Goal: Transaction & Acquisition: Download file/media

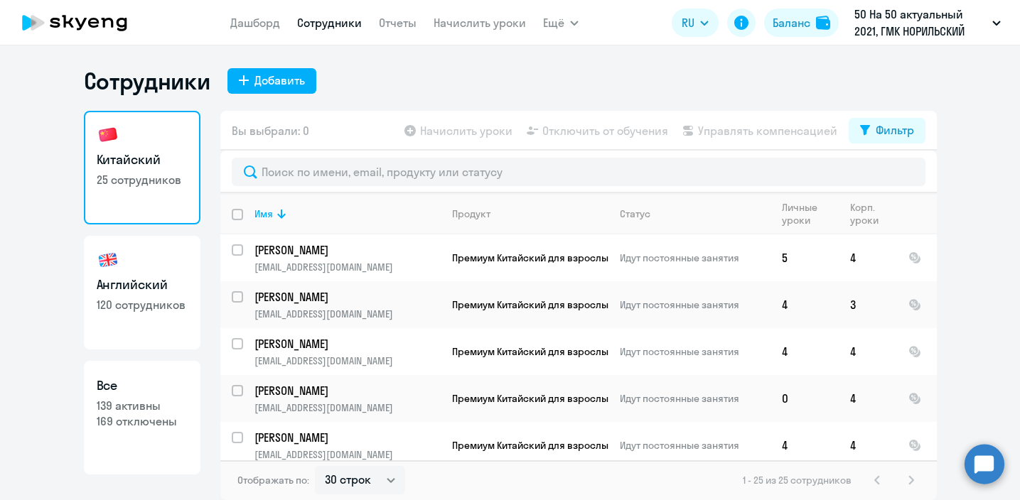
select select "30"
click at [268, 28] on link "Дашборд" at bounding box center [255, 23] width 50 height 14
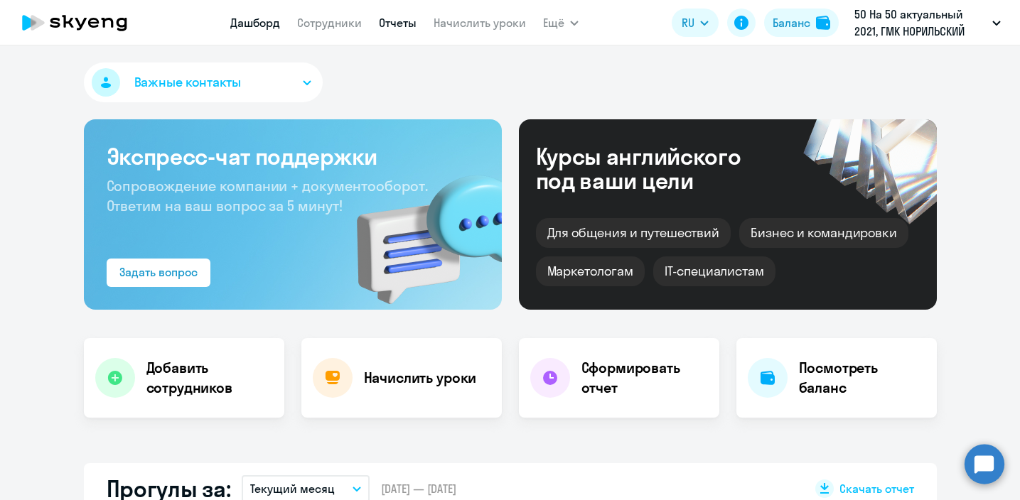
click at [384, 28] on link "Отчеты" at bounding box center [398, 23] width 38 height 14
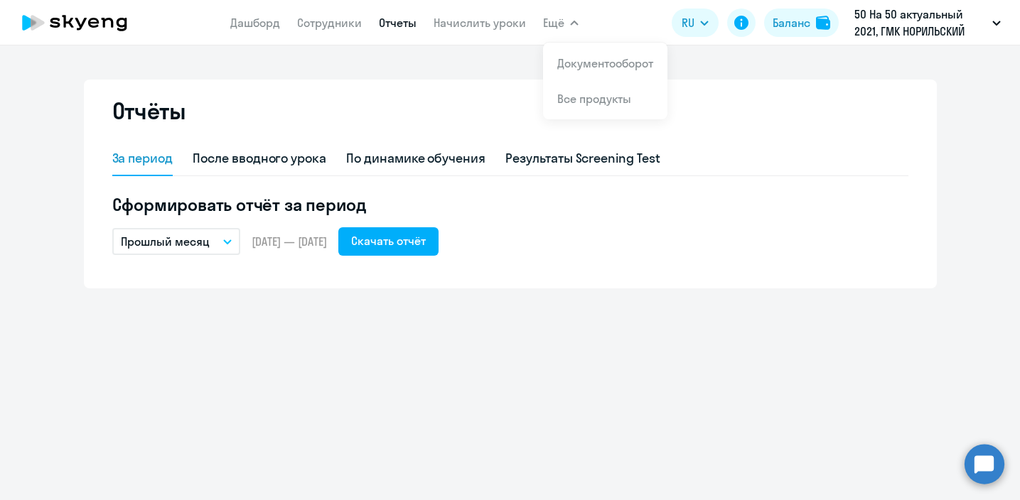
click at [208, 238] on button "Прошлый месяц" at bounding box center [176, 241] width 128 height 27
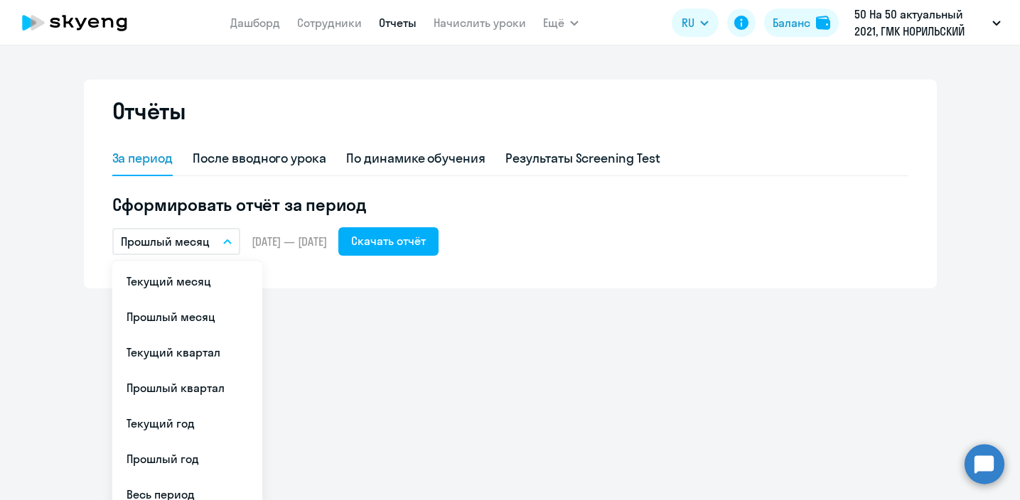
click at [269, 238] on span "[DATE] — [DATE]" at bounding box center [289, 242] width 75 height 16
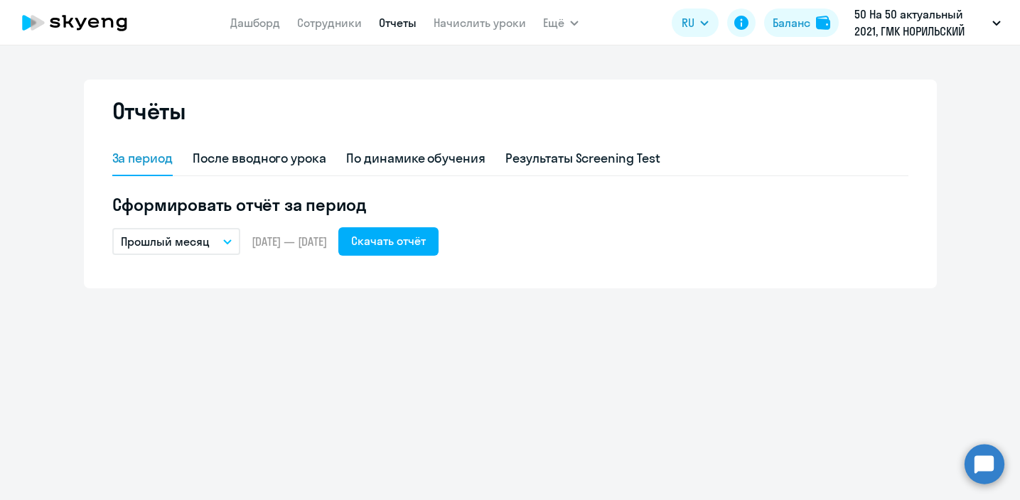
click at [196, 251] on button "Прошлый месяц" at bounding box center [176, 241] width 128 height 27
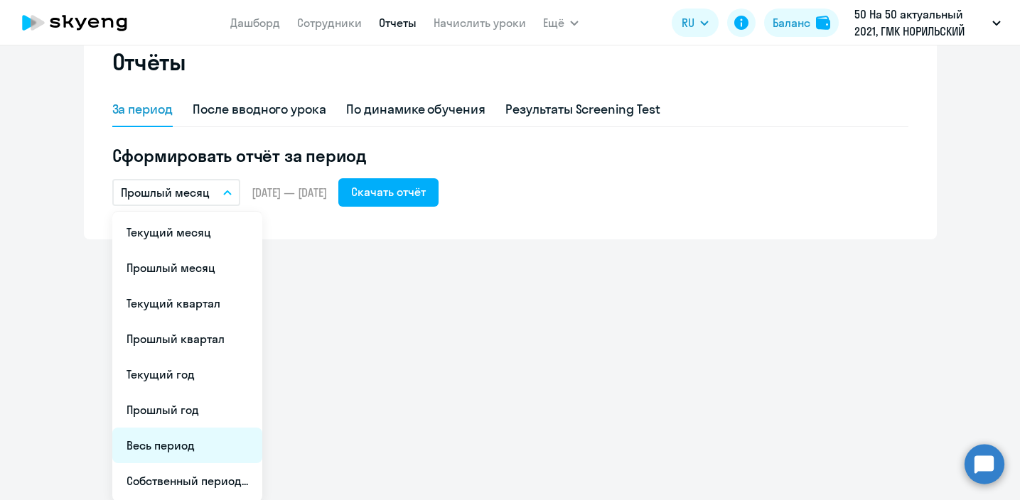
scroll to position [50, 0]
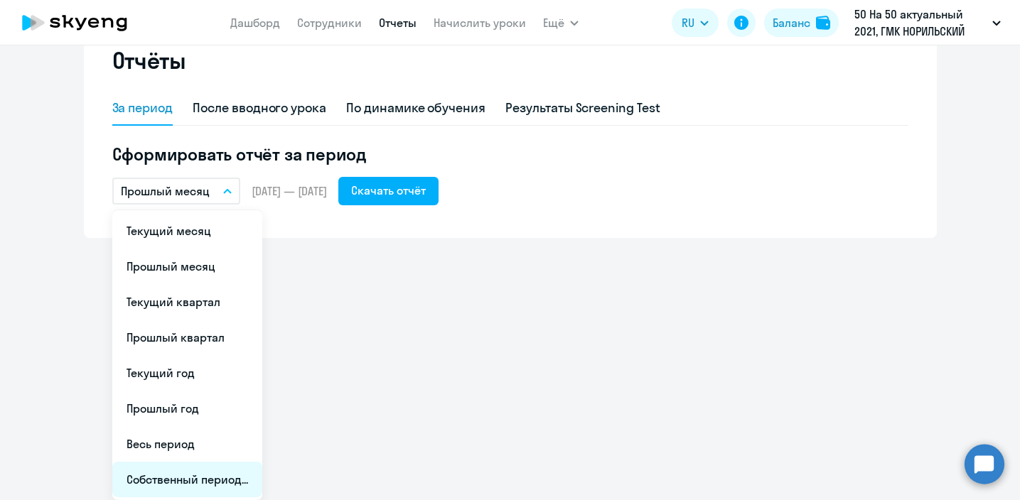
click at [179, 481] on li "Собственный период..." at bounding box center [187, 480] width 150 height 36
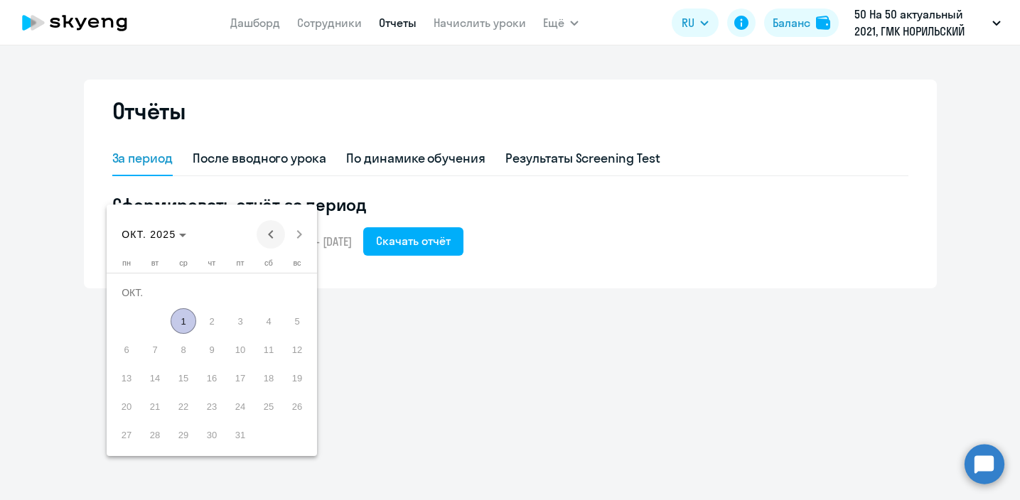
click at [267, 232] on span "Previous month" at bounding box center [271, 234] width 28 height 28
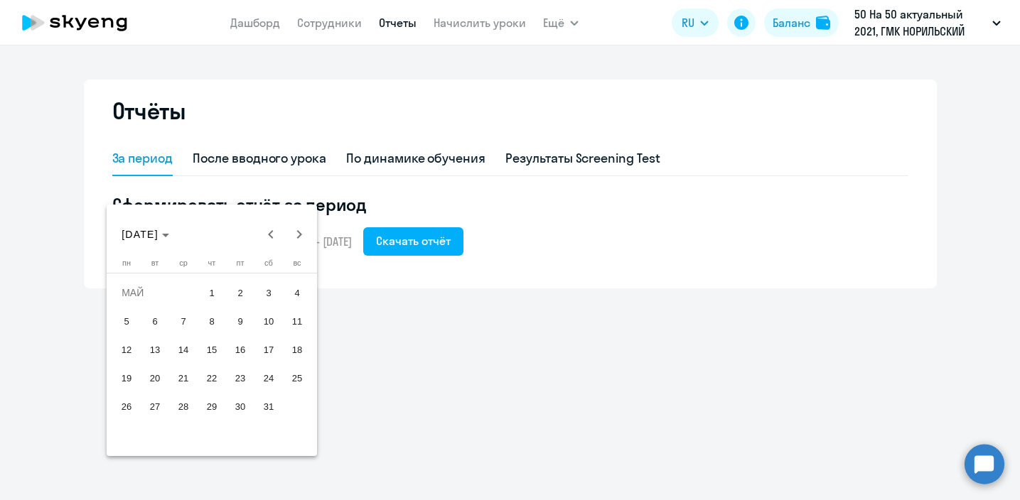
click at [122, 409] on span "26" at bounding box center [127, 407] width 26 height 26
click at [296, 232] on span "Next month" at bounding box center [299, 234] width 28 height 28
click at [176, 410] on span "25" at bounding box center [184, 407] width 26 height 26
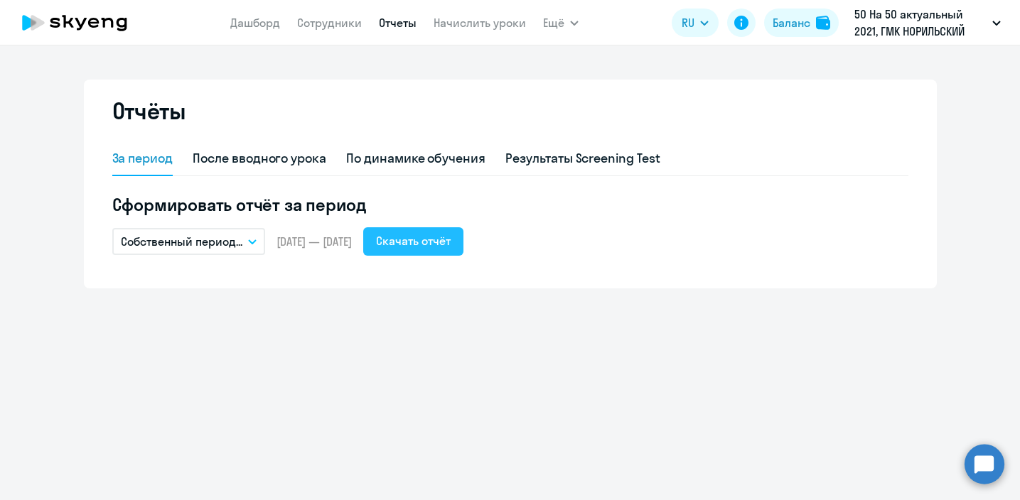
click at [451, 249] on div "Скачать отчёт" at bounding box center [413, 240] width 75 height 17
drag, startPoint x: 397, startPoint y: 242, endPoint x: 278, endPoint y: 237, distance: 118.8
click at [278, 237] on div "Собственный период... Текущий месяц Прошлый месяц Текущий квартал [GEOGRAPHIC_D…" at bounding box center [510, 241] width 796 height 28
copy span "[DATE] — [DATE]"
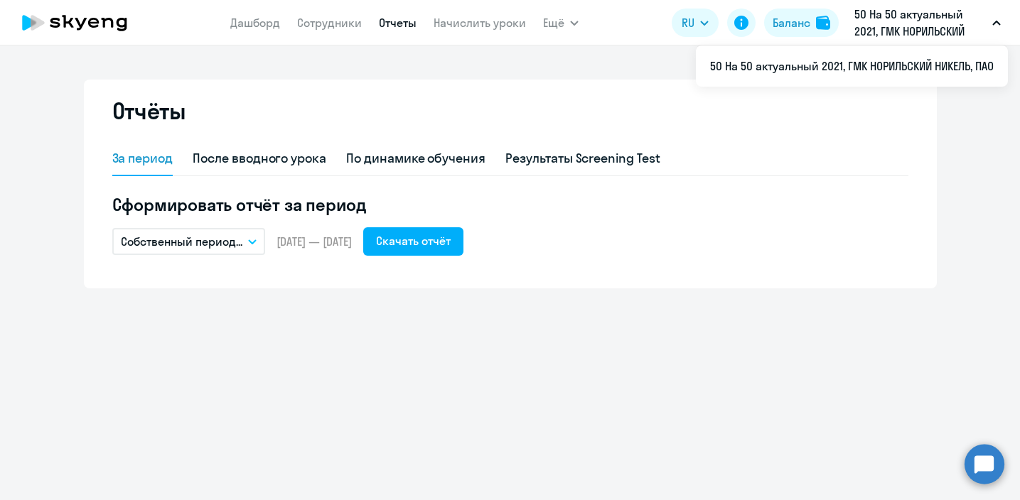
click at [231, 239] on p "Собственный период..." at bounding box center [182, 241] width 122 height 17
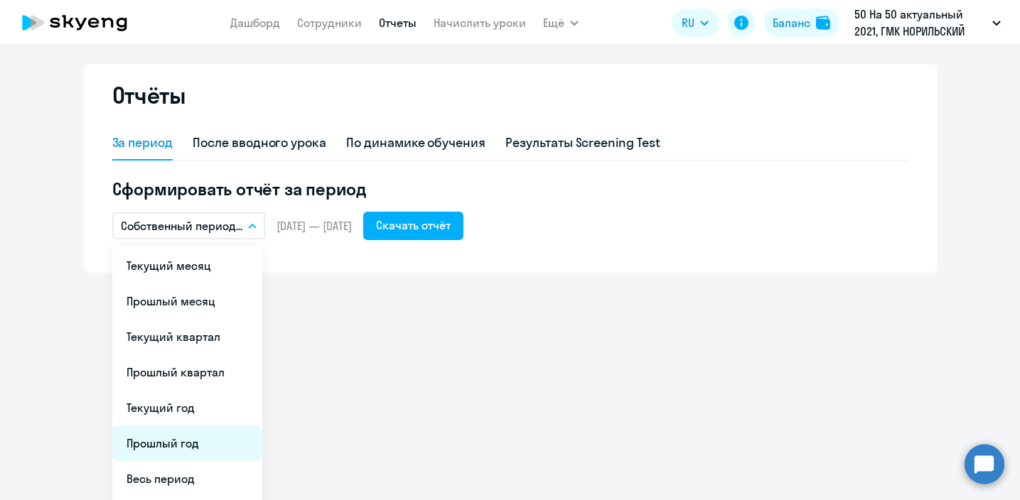
scroll to position [50, 0]
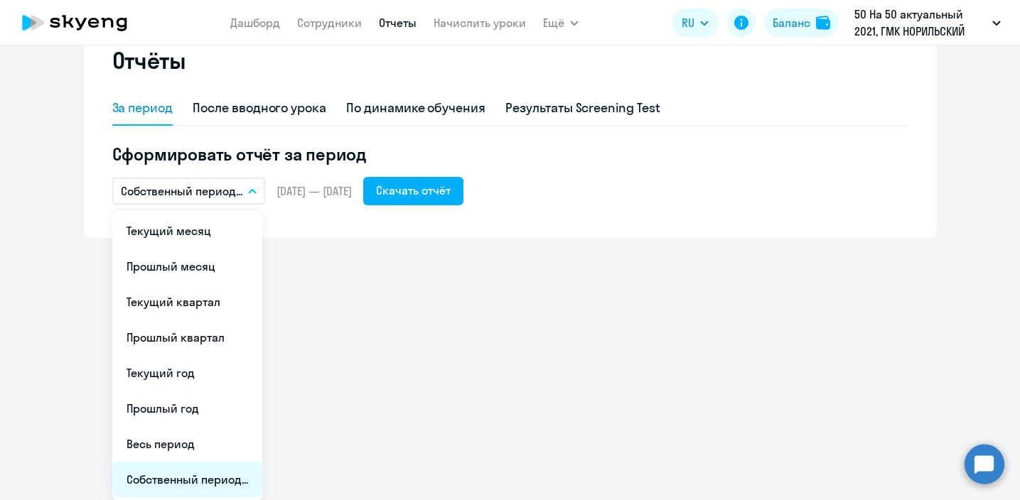
click at [174, 483] on li "Собственный период..." at bounding box center [187, 480] width 150 height 36
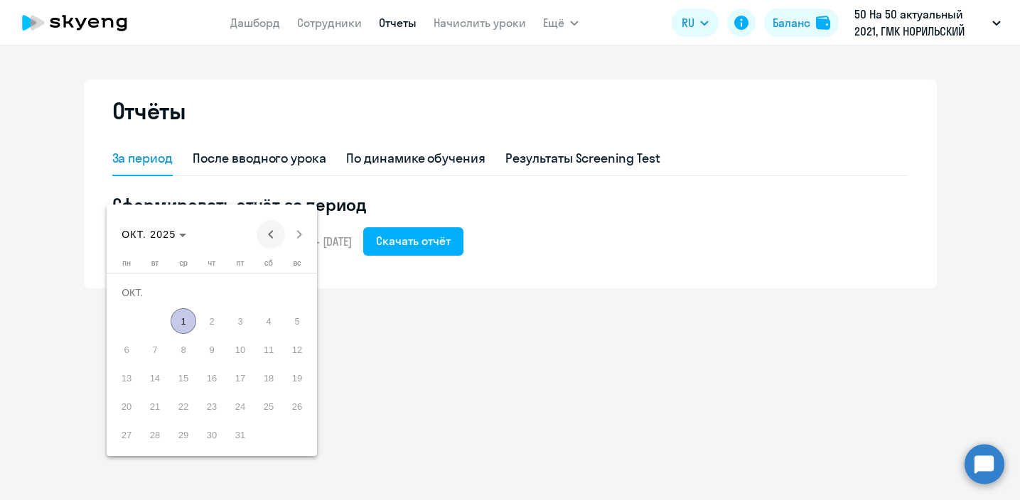
click at [276, 235] on span "Previous month" at bounding box center [271, 234] width 28 height 28
click at [213, 410] on span "26" at bounding box center [212, 407] width 26 height 26
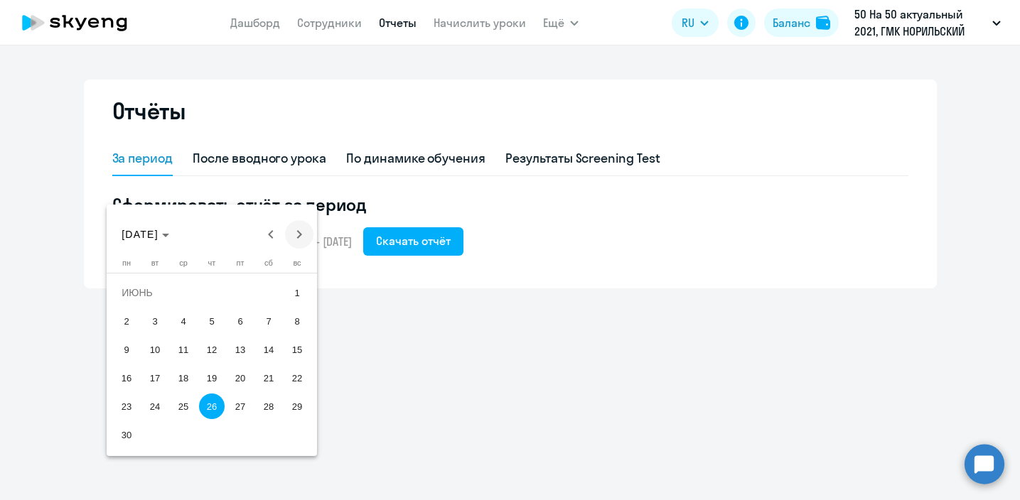
click at [299, 238] on span "Next month" at bounding box center [299, 234] width 28 height 28
click at [241, 408] on span "25" at bounding box center [240, 407] width 26 height 26
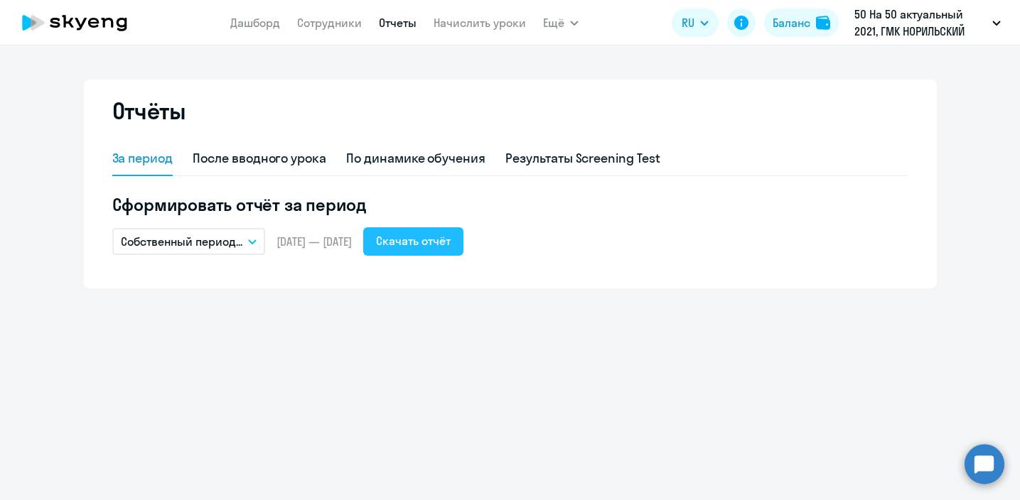
click at [444, 245] on div "Скачать отчёт" at bounding box center [413, 240] width 75 height 17
drag, startPoint x: 278, startPoint y: 241, endPoint x: 393, endPoint y: 239, distance: 115.2
click at [352, 239] on span "[DATE] — [DATE]" at bounding box center [314, 242] width 75 height 16
copy span "[DATE] — [DATE]"
click at [596, 249] on div "Собственный период... Текущий месяц Прошлый месяц Текущий квартал [GEOGRAPHIC_D…" at bounding box center [510, 241] width 796 height 28
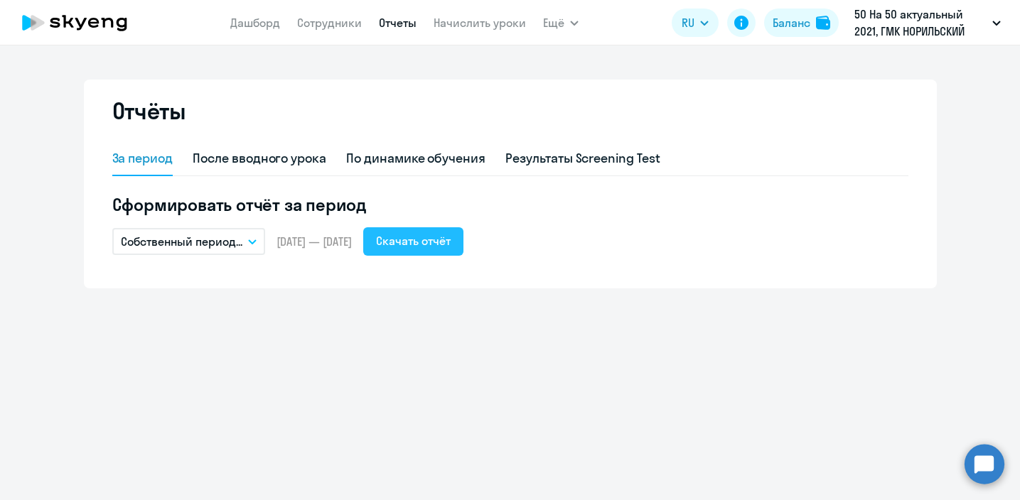
click at [434, 242] on div "Скачать отчёт" at bounding box center [413, 240] width 75 height 17
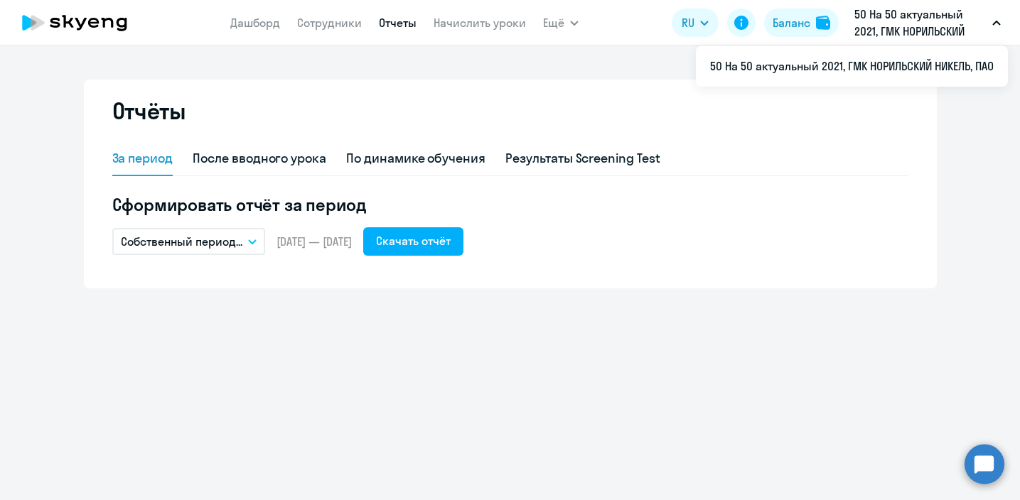
click at [228, 234] on p "Собственный период..." at bounding box center [182, 241] width 122 height 17
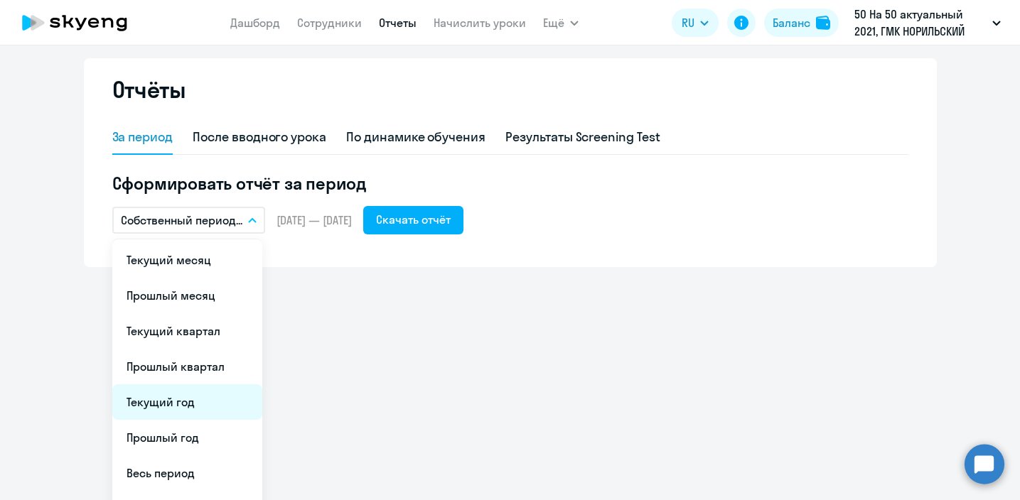
scroll to position [50, 0]
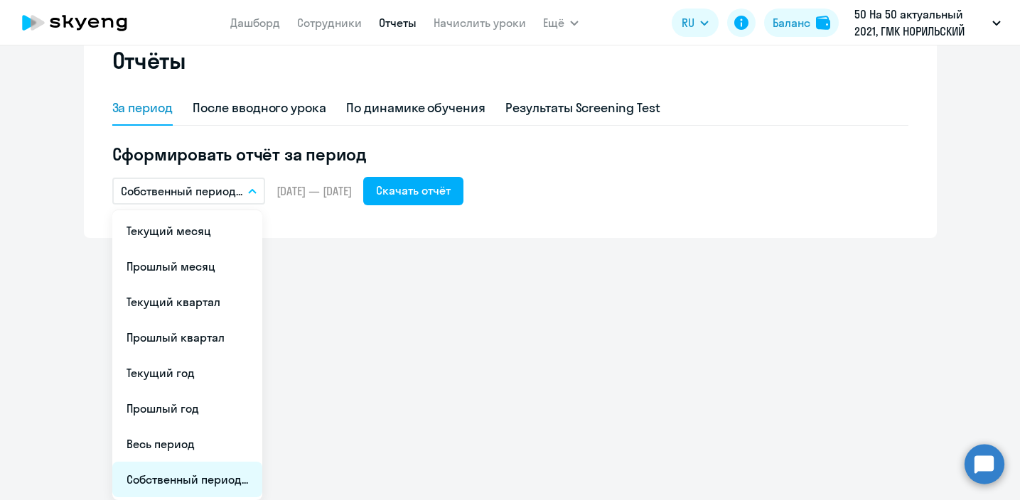
click at [182, 483] on li "Собственный период..." at bounding box center [187, 480] width 150 height 36
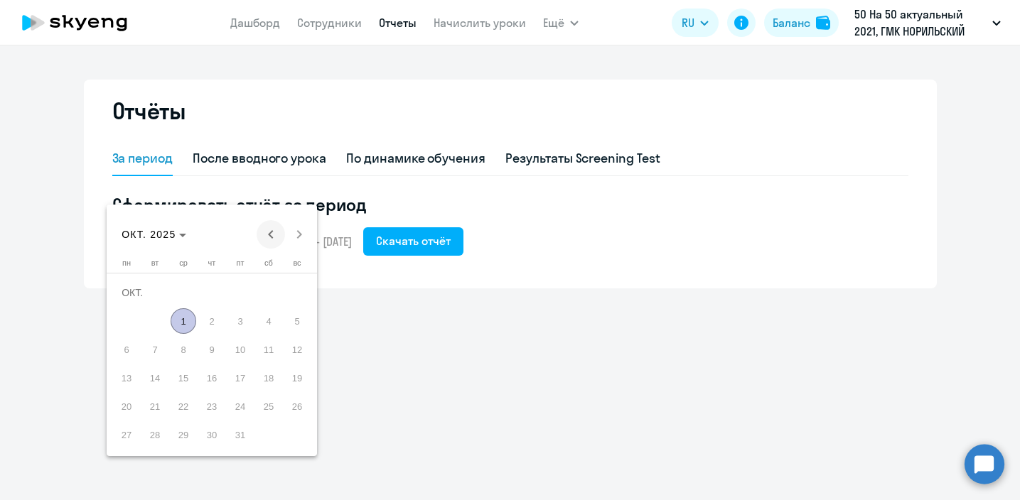
click at [272, 235] on span "Previous month" at bounding box center [271, 234] width 28 height 28
click at [277, 233] on span "Previous month" at bounding box center [271, 234] width 28 height 28
click at [263, 408] on span "26" at bounding box center [269, 407] width 26 height 26
click at [302, 234] on span "Next month" at bounding box center [299, 234] width 28 height 28
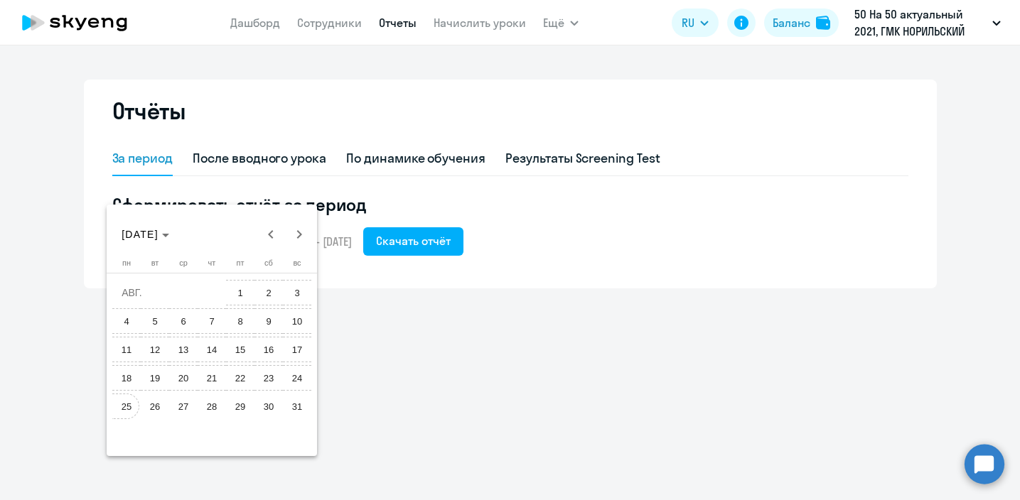
click at [129, 401] on span "25" at bounding box center [127, 407] width 26 height 26
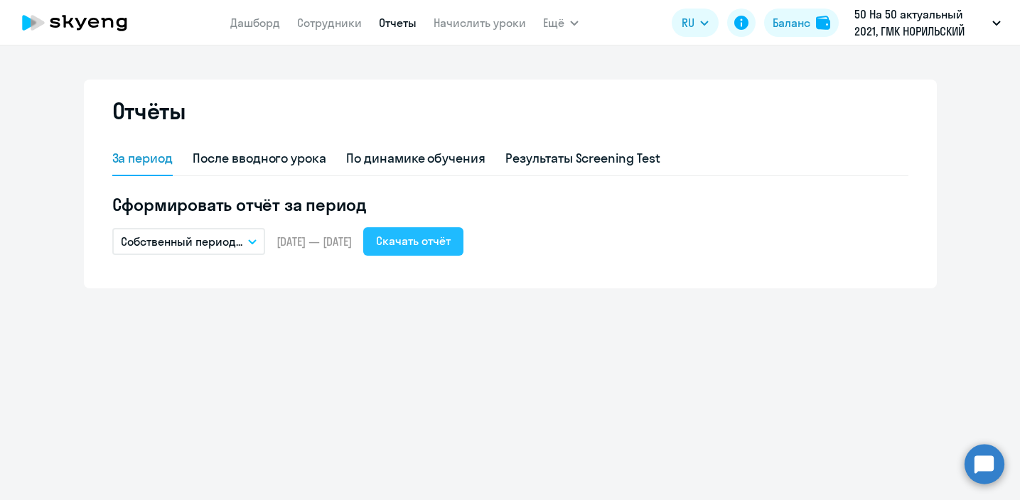
click at [449, 247] on div "Скачать отчёт" at bounding box center [413, 240] width 75 height 17
drag, startPoint x: 279, startPoint y: 238, endPoint x: 397, endPoint y: 237, distance: 118.0
click at [397, 237] on div "Собственный период... Текущий месяц Прошлый месяц Текущий квартал [GEOGRAPHIC_D…" at bounding box center [510, 241] width 796 height 28
copy span "[DATE] — [DATE]"
click at [245, 231] on button "Собственный период..." at bounding box center [188, 241] width 153 height 27
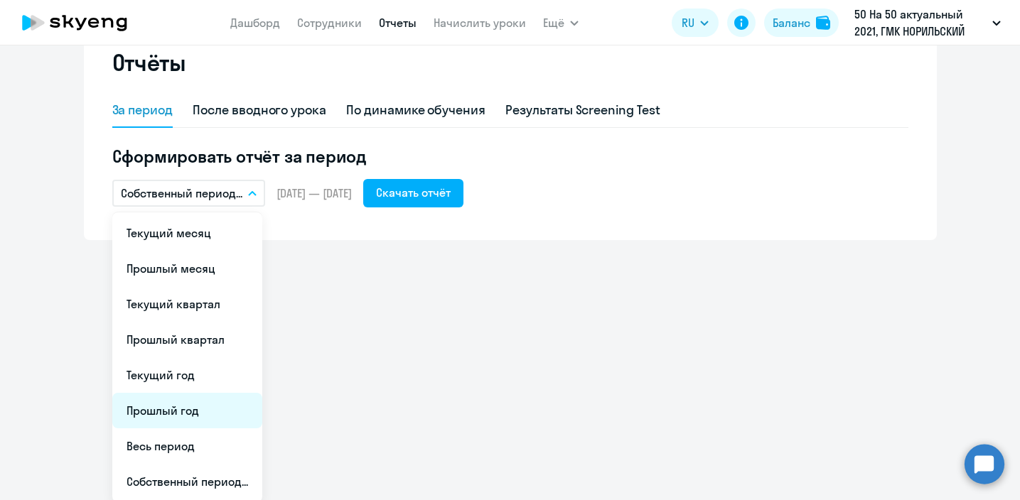
scroll to position [50, 0]
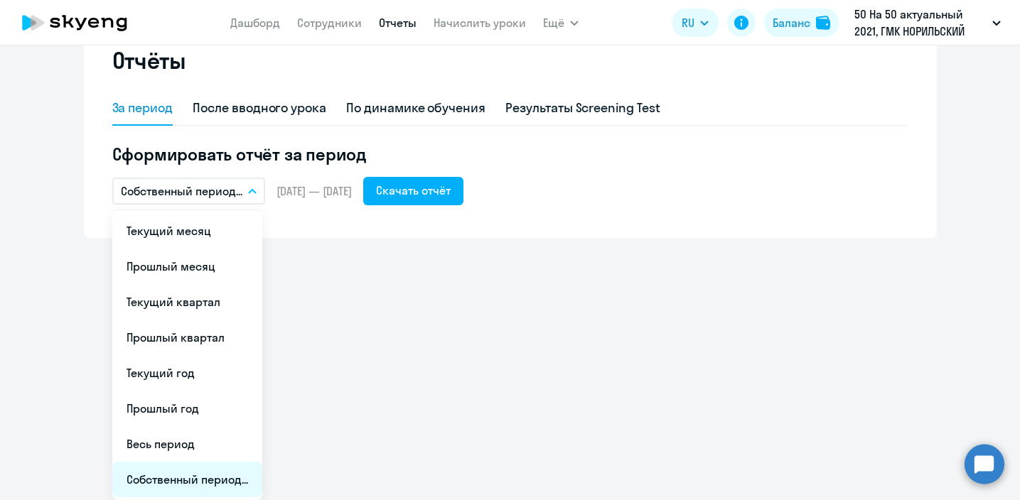
click at [178, 486] on li "Собственный период..." at bounding box center [187, 480] width 150 height 36
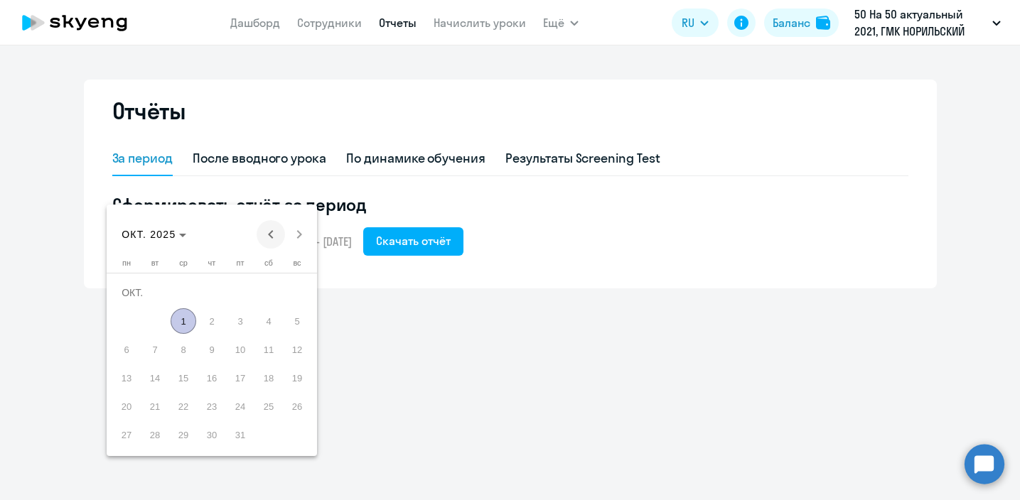
click at [272, 240] on span "Previous month" at bounding box center [271, 234] width 28 height 28
click at [262, 232] on span "Previous month" at bounding box center [271, 234] width 28 height 28
click at [146, 407] on span "26" at bounding box center [155, 407] width 26 height 26
click at [298, 240] on span "Next month" at bounding box center [299, 234] width 28 height 28
click at [214, 404] on span "25" at bounding box center [212, 407] width 26 height 26
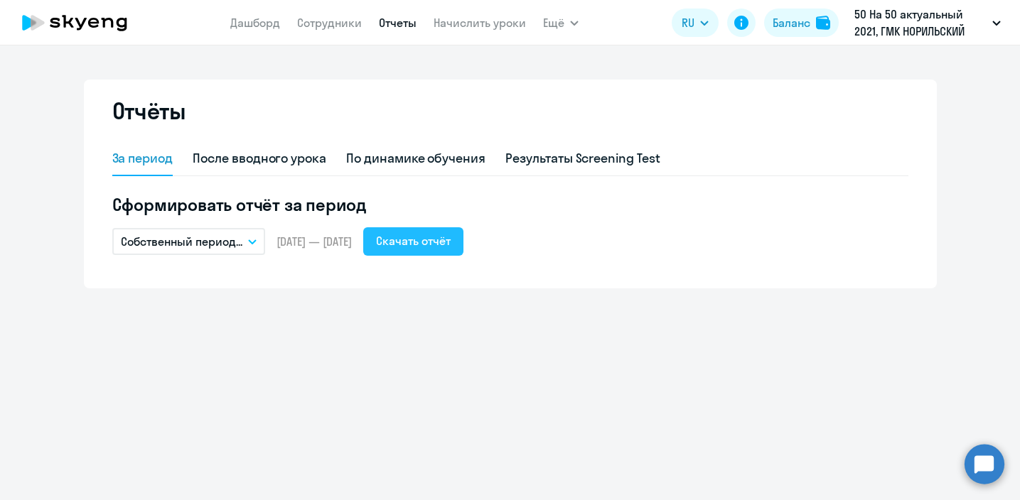
click at [452, 250] on button "Скачать отчёт" at bounding box center [413, 241] width 100 height 28
drag, startPoint x: 395, startPoint y: 242, endPoint x: 272, endPoint y: 242, distance: 123.0
click at [272, 242] on div "Собственный период... Текущий месяц Прошлый месяц Текущий квартал [GEOGRAPHIC_D…" at bounding box center [510, 241] width 796 height 28
copy span "[DATE] — [DATE]"
